Goal: Information Seeking & Learning: Learn about a topic

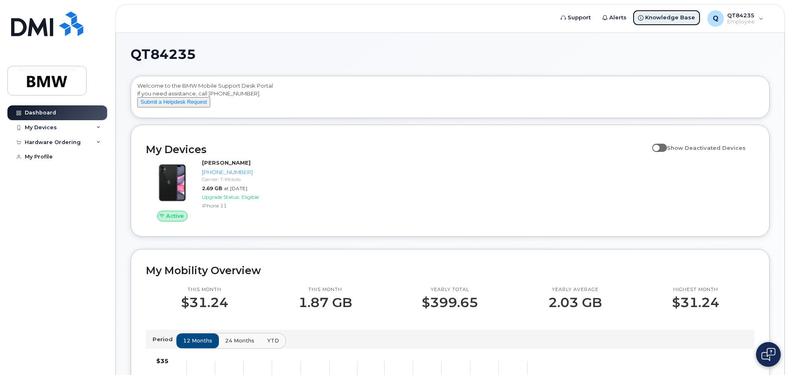
click at [664, 18] on span "Knowledge Base" at bounding box center [670, 18] width 50 height 8
click at [56, 81] on img at bounding box center [46, 81] width 63 height 24
click at [760, 24] on div "Q QT84235 Employee" at bounding box center [735, 18] width 68 height 16
